Goal: Task Accomplishment & Management: Manage account settings

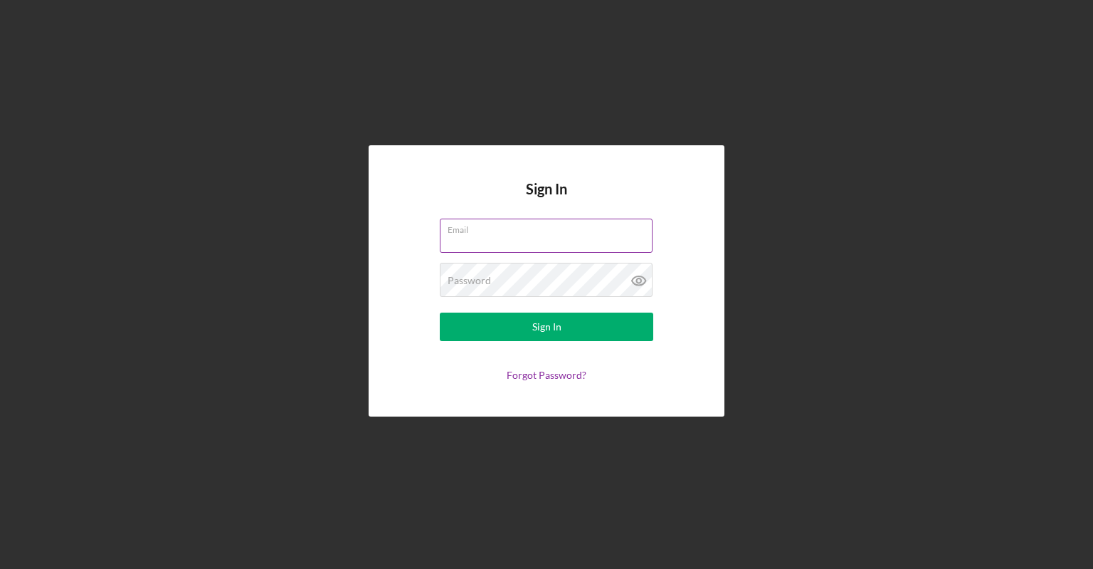
click at [491, 241] on input "Email" at bounding box center [546, 236] width 213 height 34
click at [418, 101] on div "Sign In Email Password Sign In Forgot Password?" at bounding box center [546, 281] width 1079 height 562
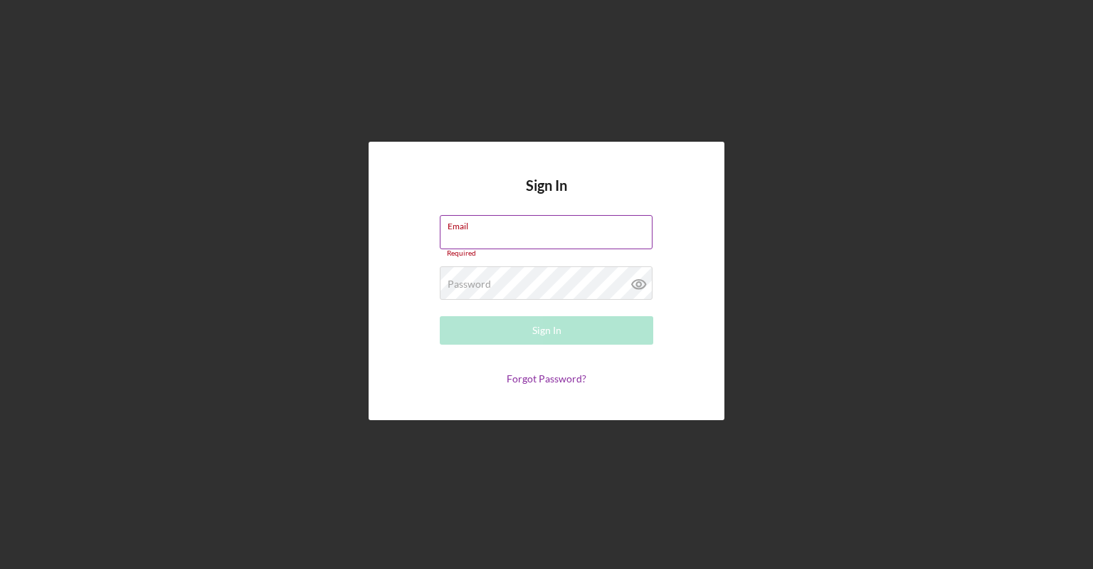
click at [541, 237] on input "Email" at bounding box center [546, 232] width 213 height 34
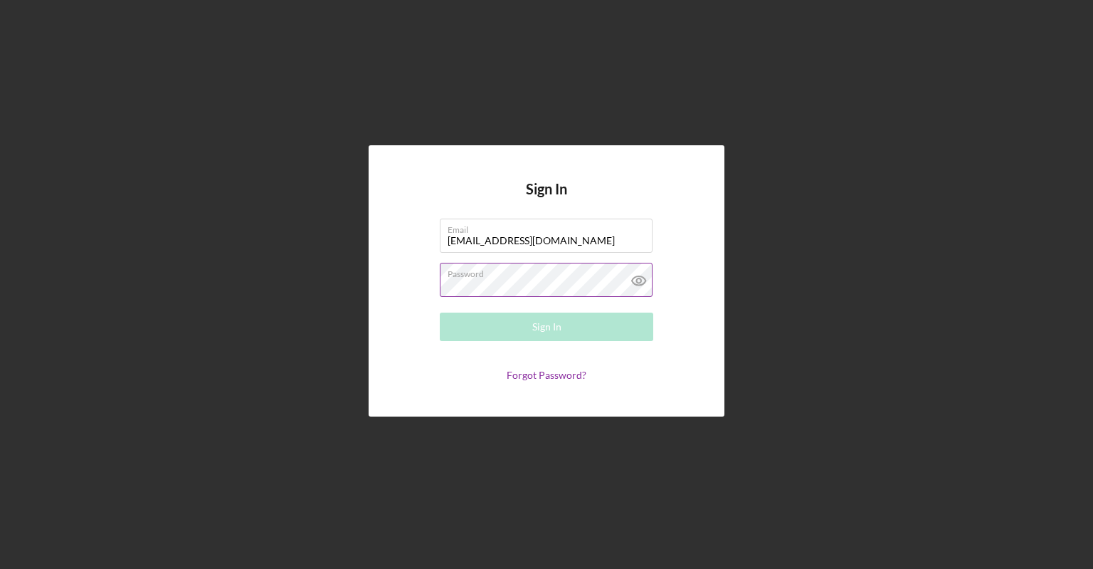
click at [487, 273] on div "Password Required" at bounding box center [547, 281] width 214 height 36
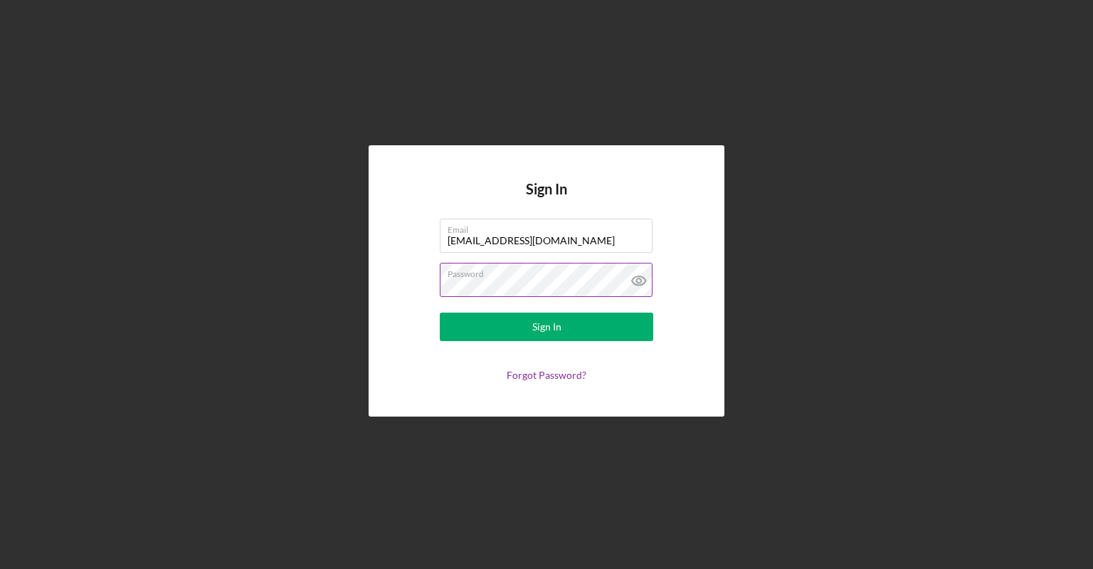
click at [440, 312] on button "Sign In" at bounding box center [547, 326] width 214 height 28
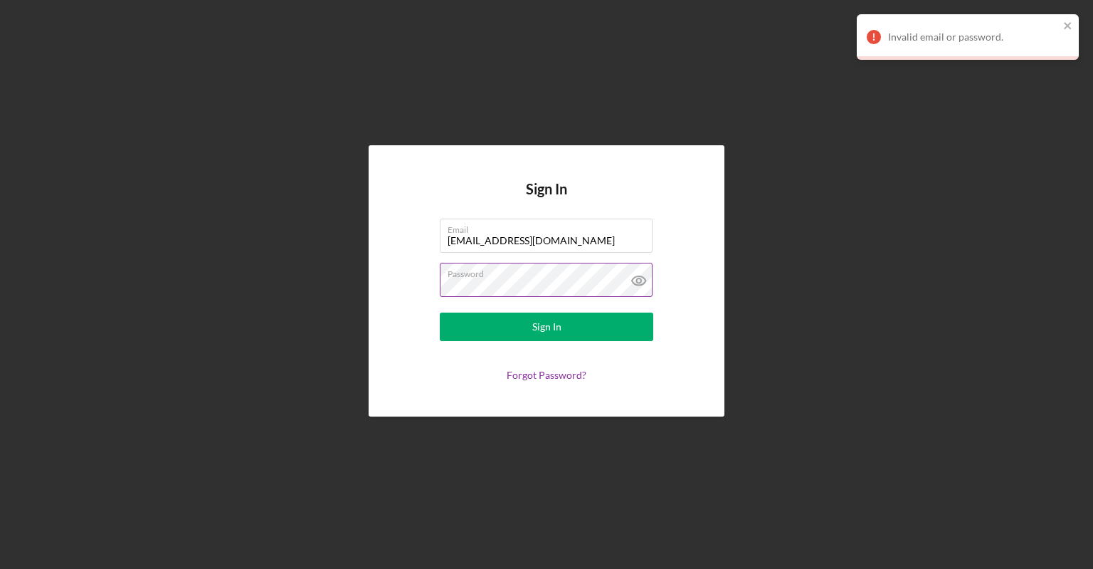
click at [641, 283] on icon at bounding box center [638, 280] width 4 height 4
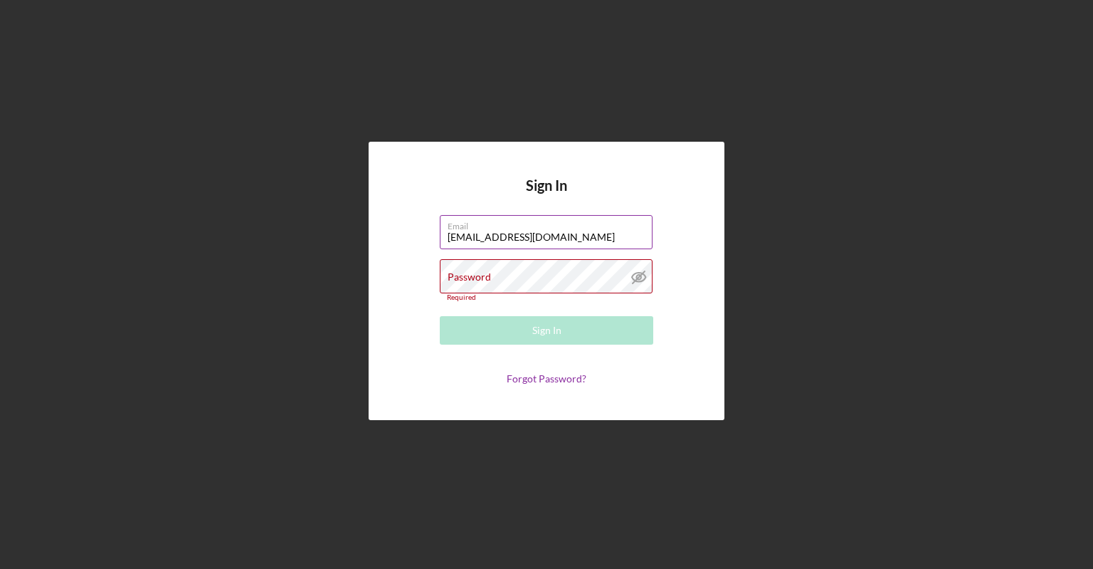
click at [502, 235] on input "[EMAIL_ADDRESS][DOMAIN_NAME]" at bounding box center [546, 232] width 213 height 34
type input "[EMAIL_ADDRESS][DOMAIN_NAME]"
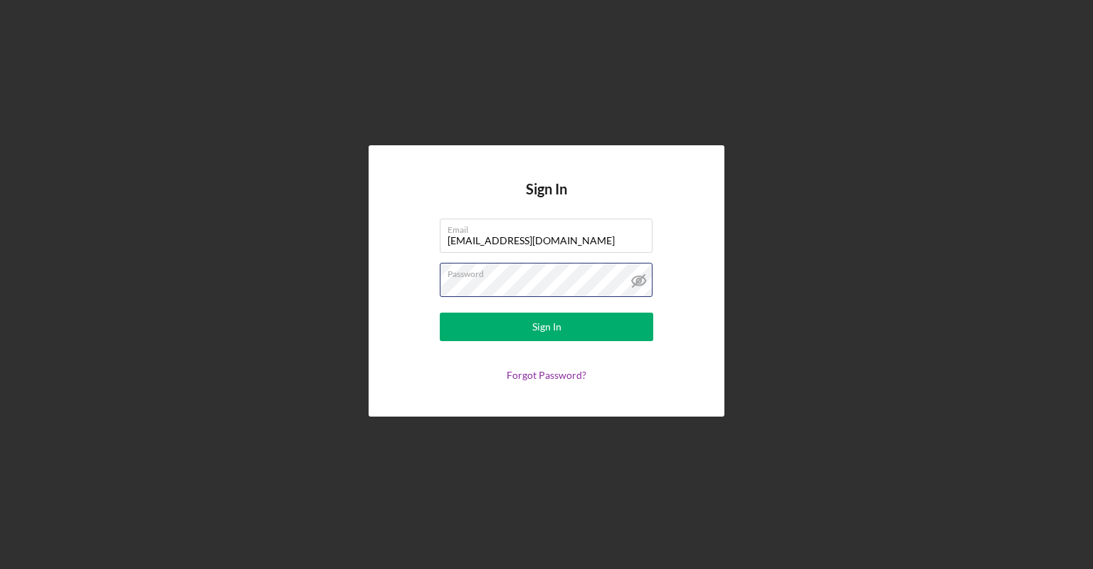
click at [440, 312] on button "Sign In" at bounding box center [547, 326] width 214 height 28
